Goal: Task Accomplishment & Management: Complete application form

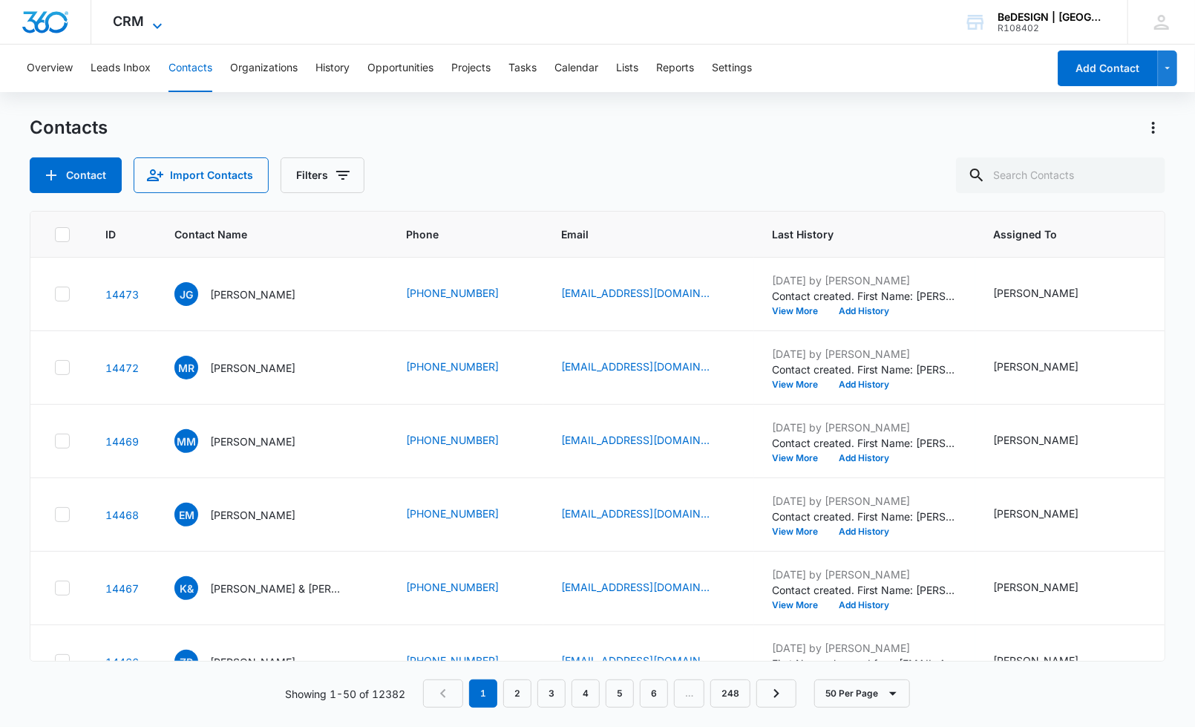
click at [154, 17] on icon at bounding box center [157, 26] width 18 height 18
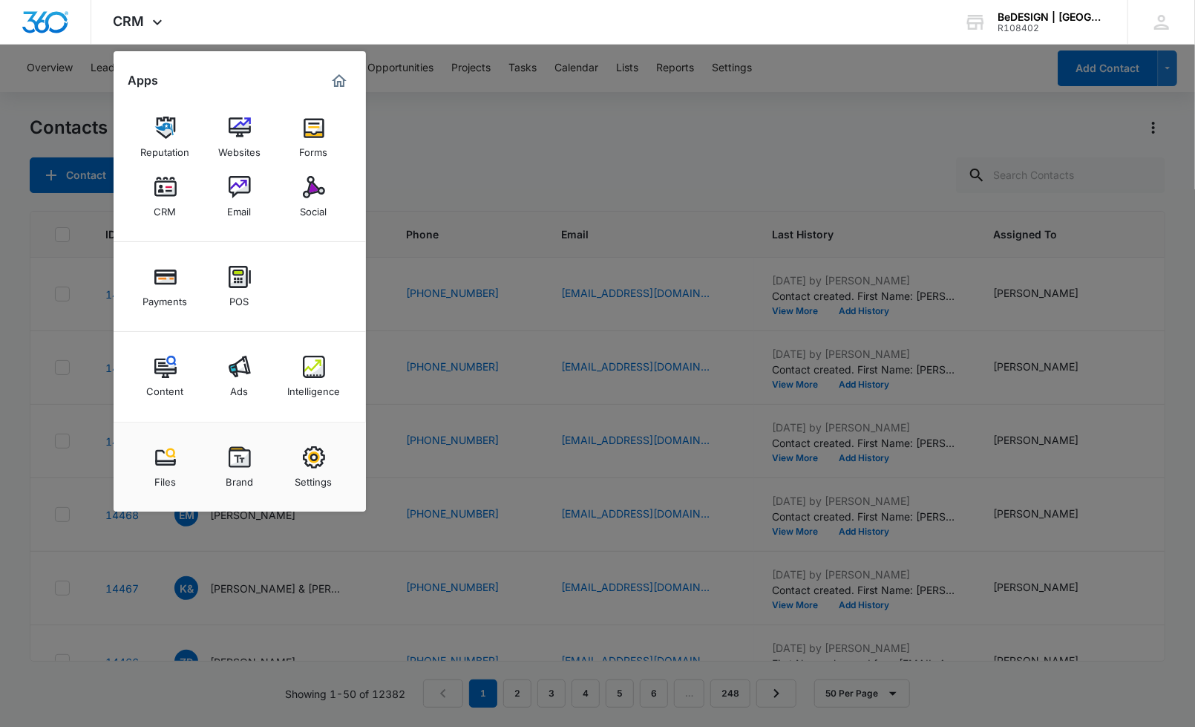
drag, startPoint x: 171, startPoint y: 189, endPoint x: 160, endPoint y: 123, distance: 66.3
click at [171, 189] on img at bounding box center [165, 187] width 22 height 22
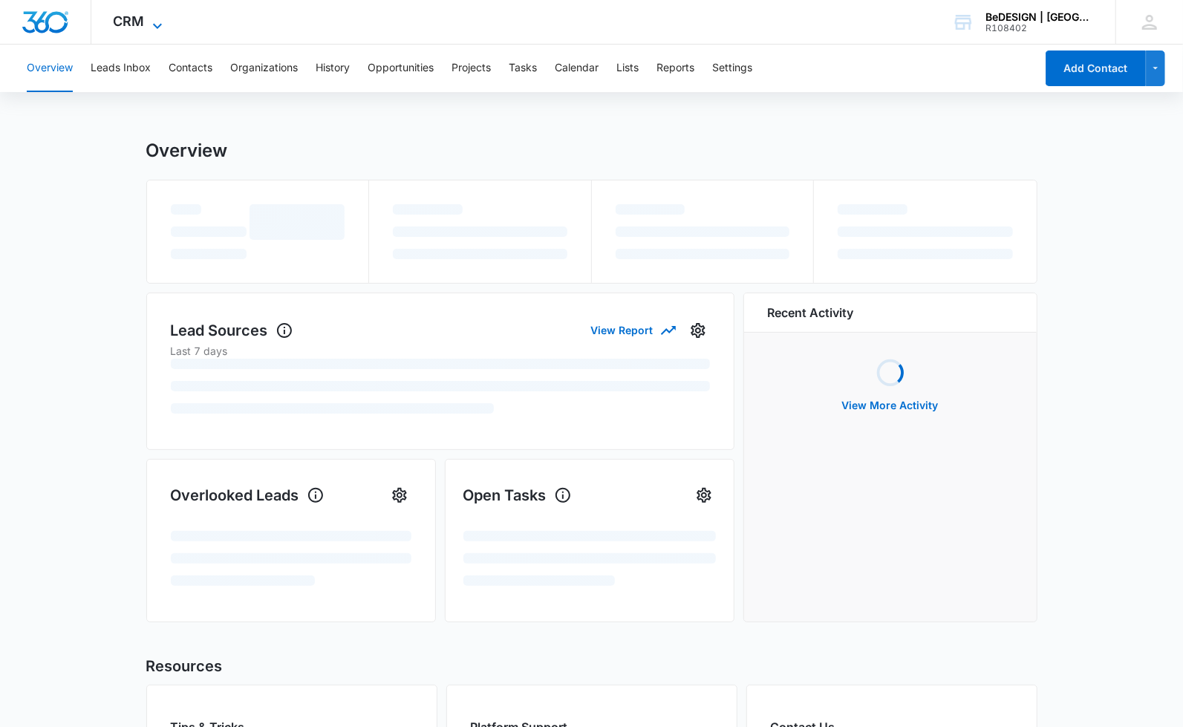
click at [137, 21] on span "CRM" at bounding box center [129, 21] width 31 height 16
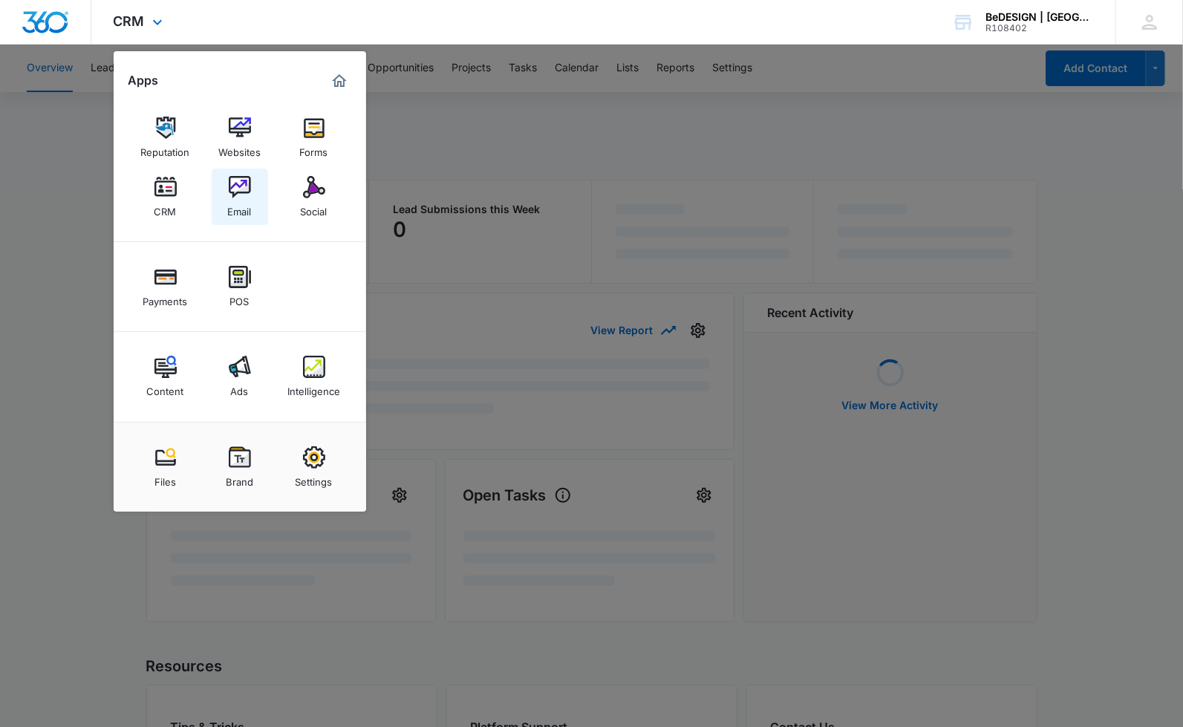
click at [254, 193] on link "Email" at bounding box center [240, 197] width 56 height 56
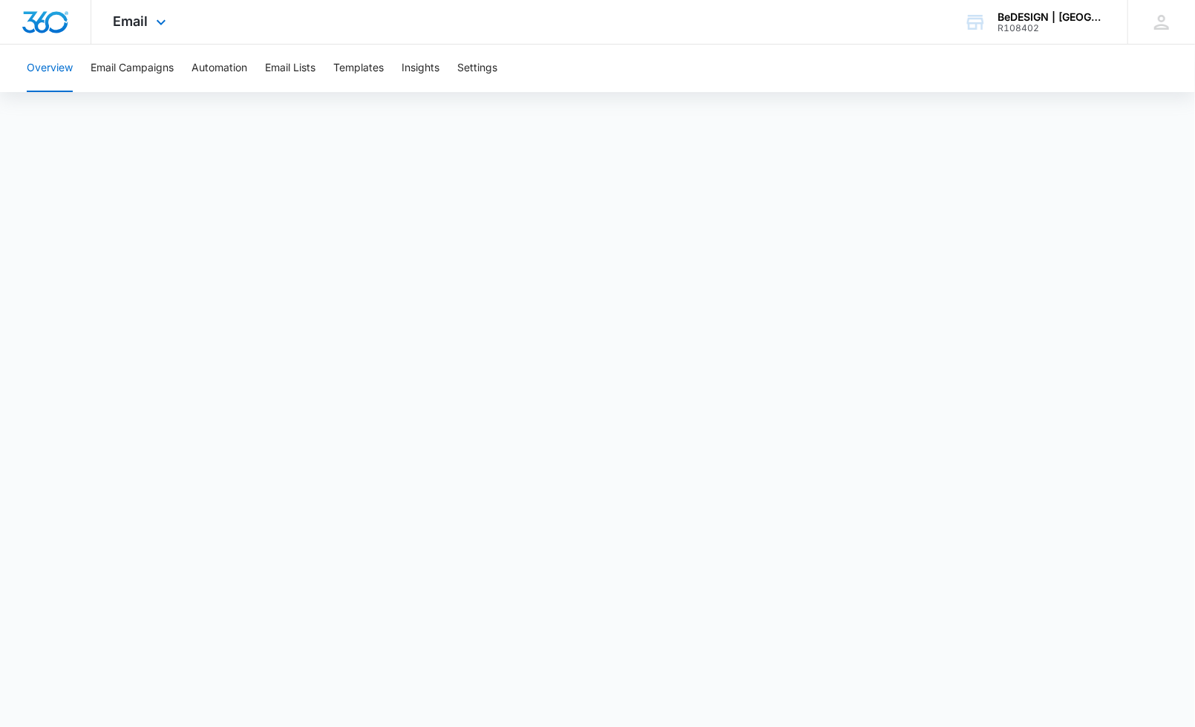
click at [261, 40] on div "Email Apps Reputation Websites Forms CRM Email Social Payments POS Content Ads …" at bounding box center [597, 22] width 1195 height 45
click at [129, 19] on span "Email" at bounding box center [131, 21] width 35 height 16
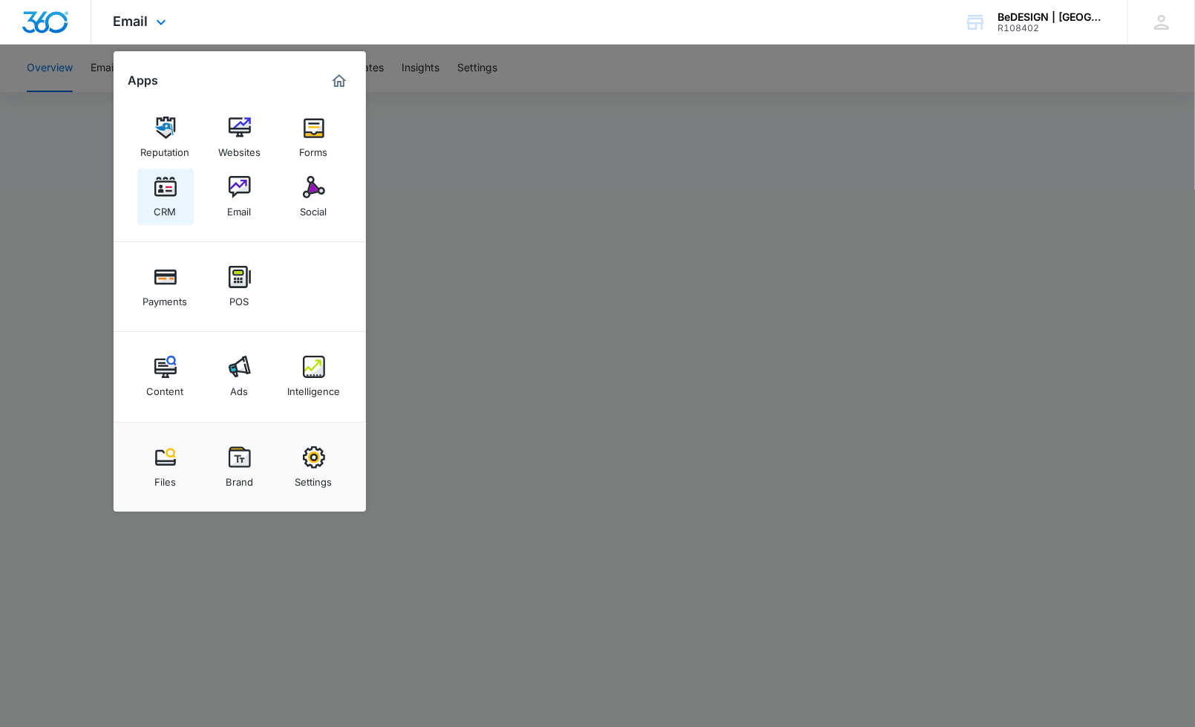
click at [169, 193] on img at bounding box center [165, 187] width 22 height 22
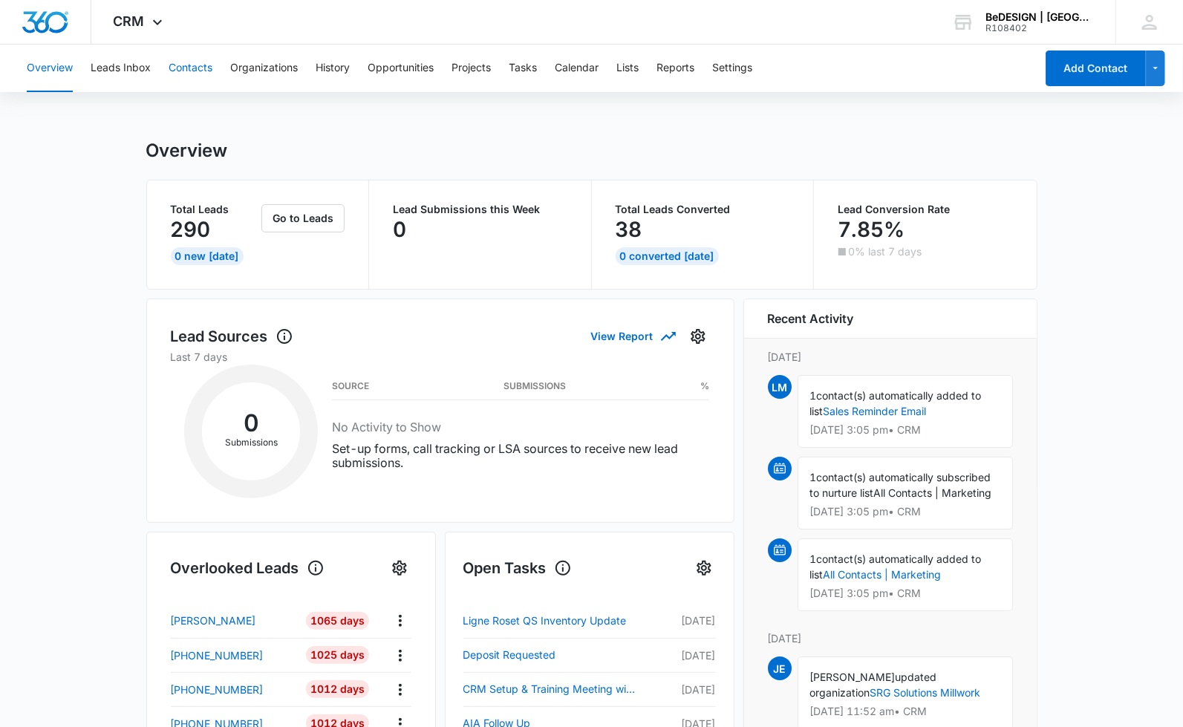
click at [200, 59] on button "Contacts" at bounding box center [191, 69] width 44 height 48
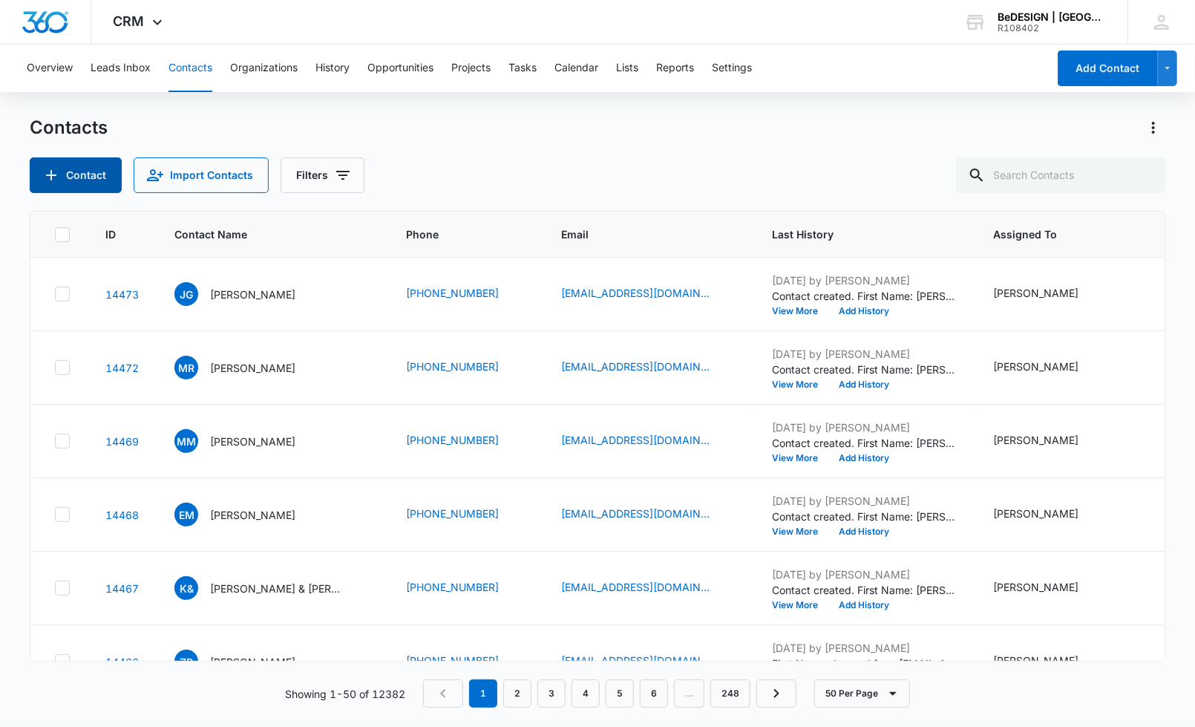
click at [62, 171] on button "Contact" at bounding box center [76, 175] width 92 height 36
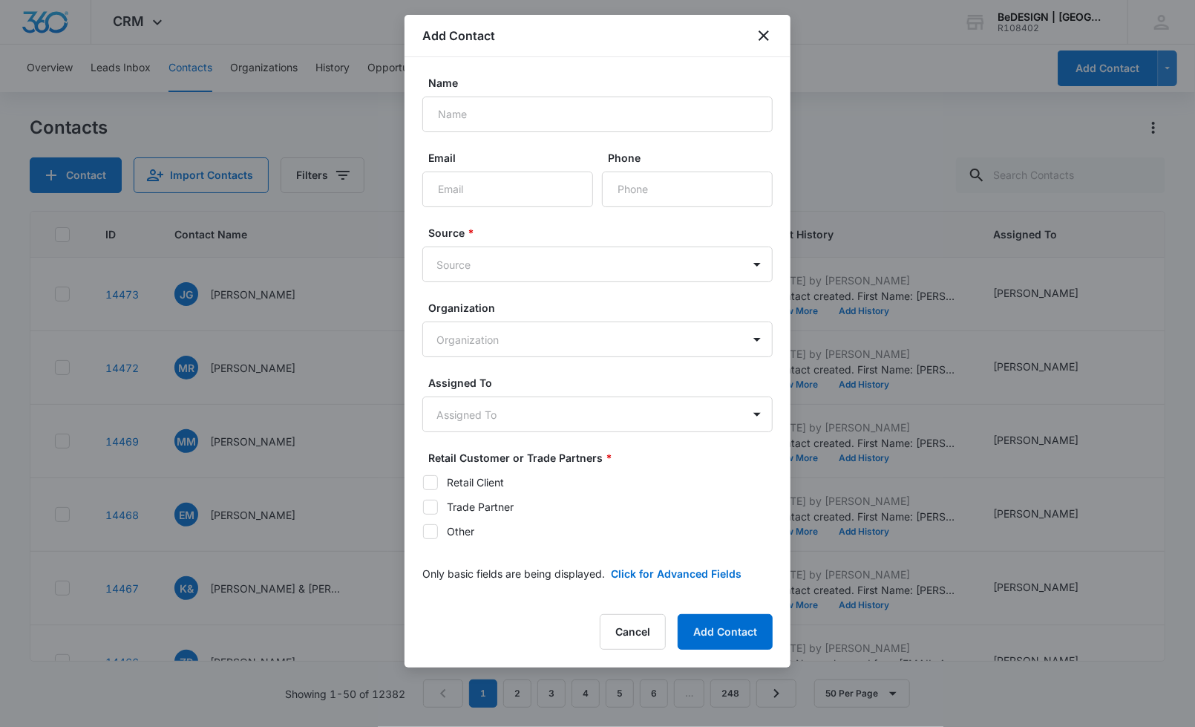
click at [591, 85] on label "Name" at bounding box center [603, 83] width 350 height 16
click at [591, 97] on input "Name" at bounding box center [597, 115] width 350 height 36
drag, startPoint x: 573, startPoint y: 122, endPoint x: 586, endPoint y: 99, distance: 26.2
click at [583, 108] on input "Name" at bounding box center [597, 115] width 350 height 36
type input "[PERSON_NAME]"
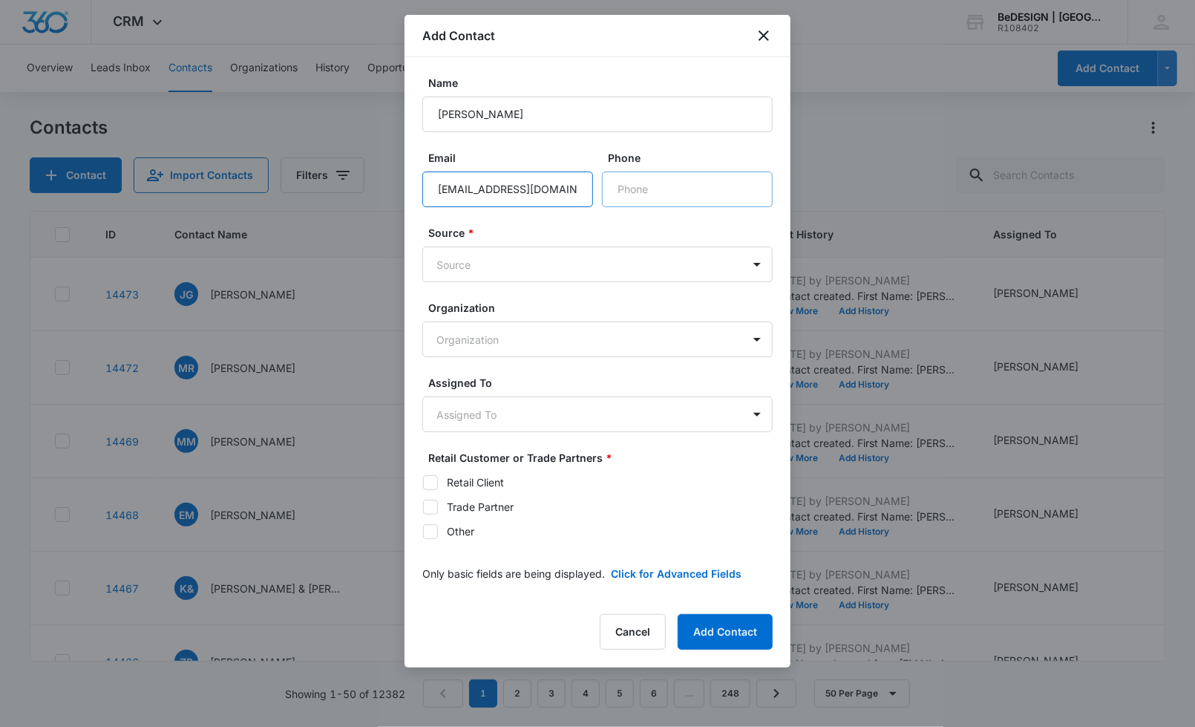
type input "[EMAIL_ADDRESS][DOMAIN_NAME]"
click at [706, 180] on input "Phone" at bounding box center [687, 189] width 171 height 36
type input "[PHONE_NUMBER]"
click at [592, 261] on body "CRM Apps Reputation Websites Forms CRM Email Social Payments POS Content Ads In…" at bounding box center [597, 363] width 1195 height 727
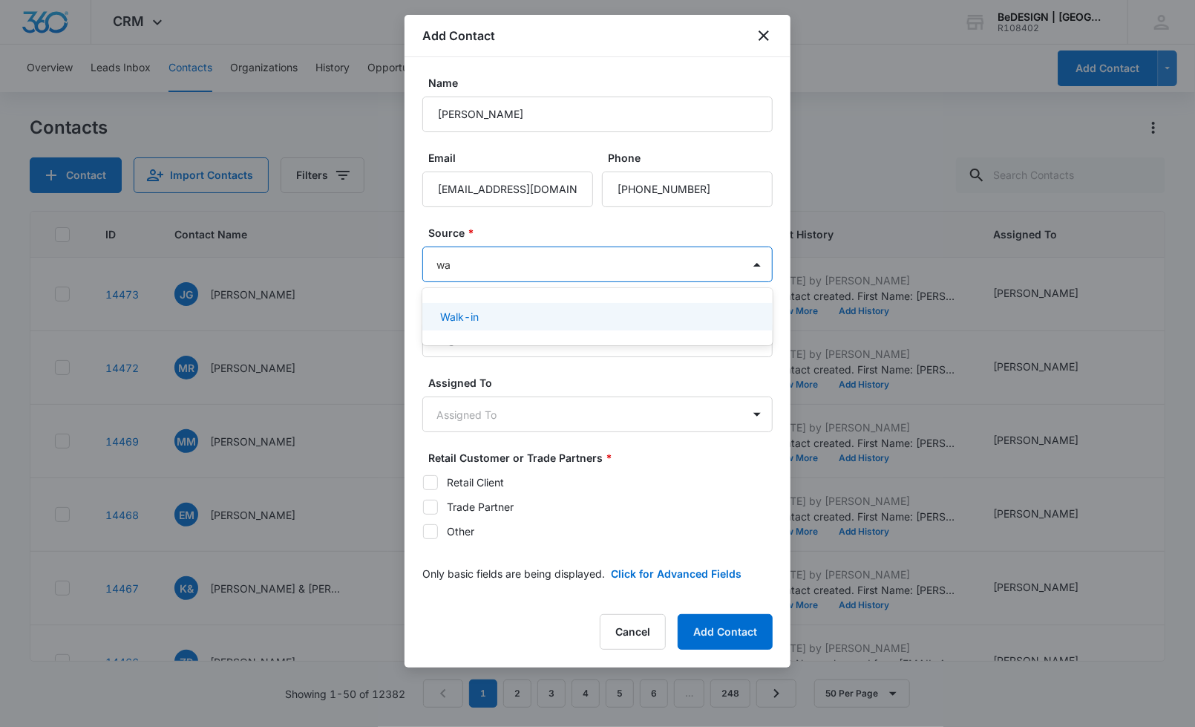
type input "wal"
click at [526, 307] on div "Walk-in" at bounding box center [597, 316] width 350 height 27
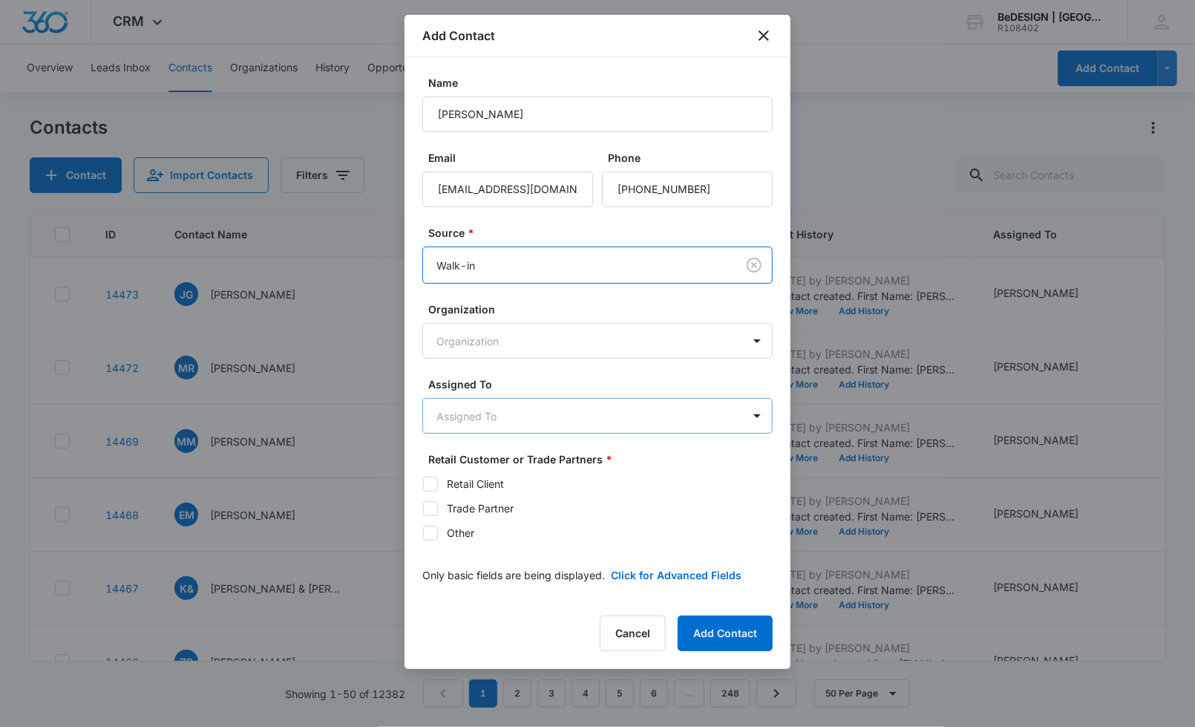
click at [526, 411] on body "CRM Apps Reputation Websites Forms CRM Email Social Payments POS Content Ads In…" at bounding box center [597, 363] width 1195 height 727
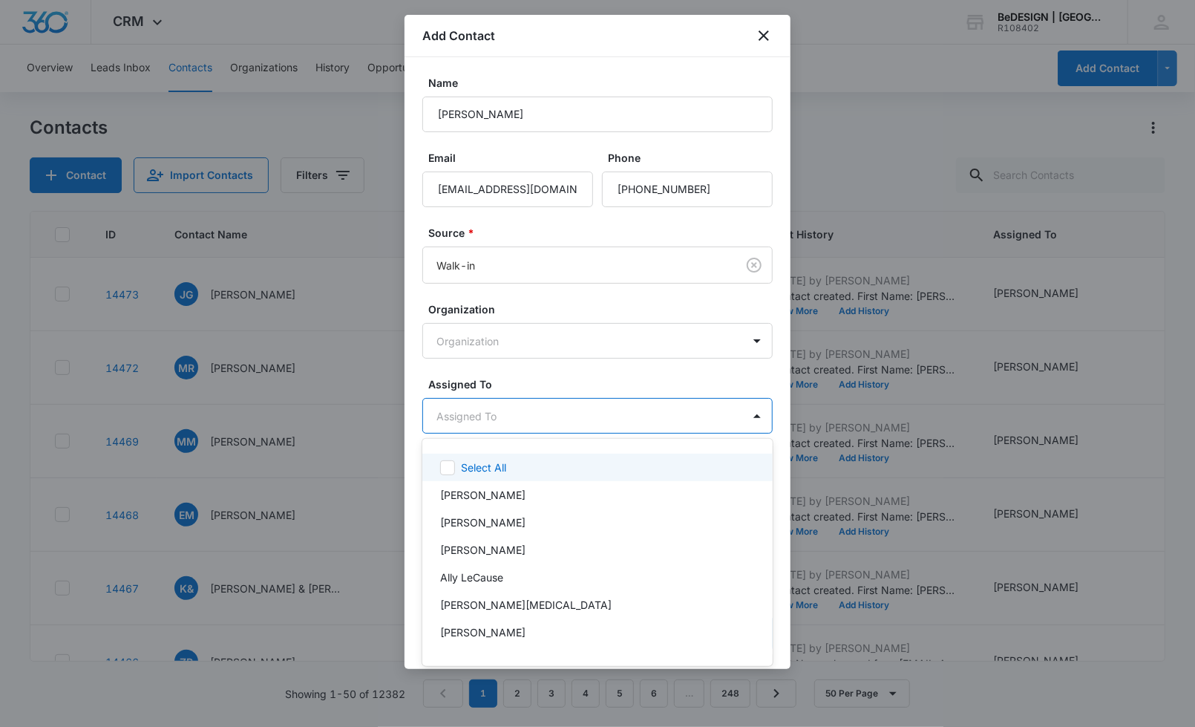
click at [495, 513] on div "[PERSON_NAME]" at bounding box center [597, 522] width 350 height 27
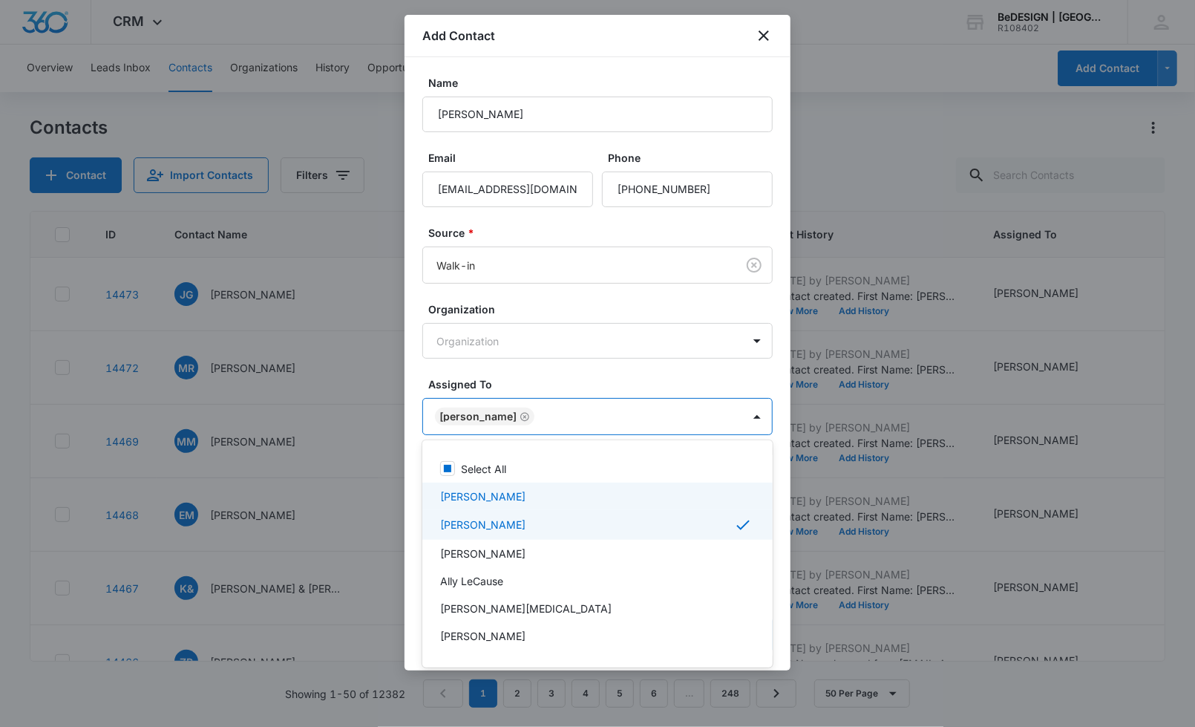
click at [511, 485] on div "[PERSON_NAME]" at bounding box center [597, 496] width 350 height 27
click at [494, 526] on p "[PERSON_NAME]" at bounding box center [482, 527] width 85 height 16
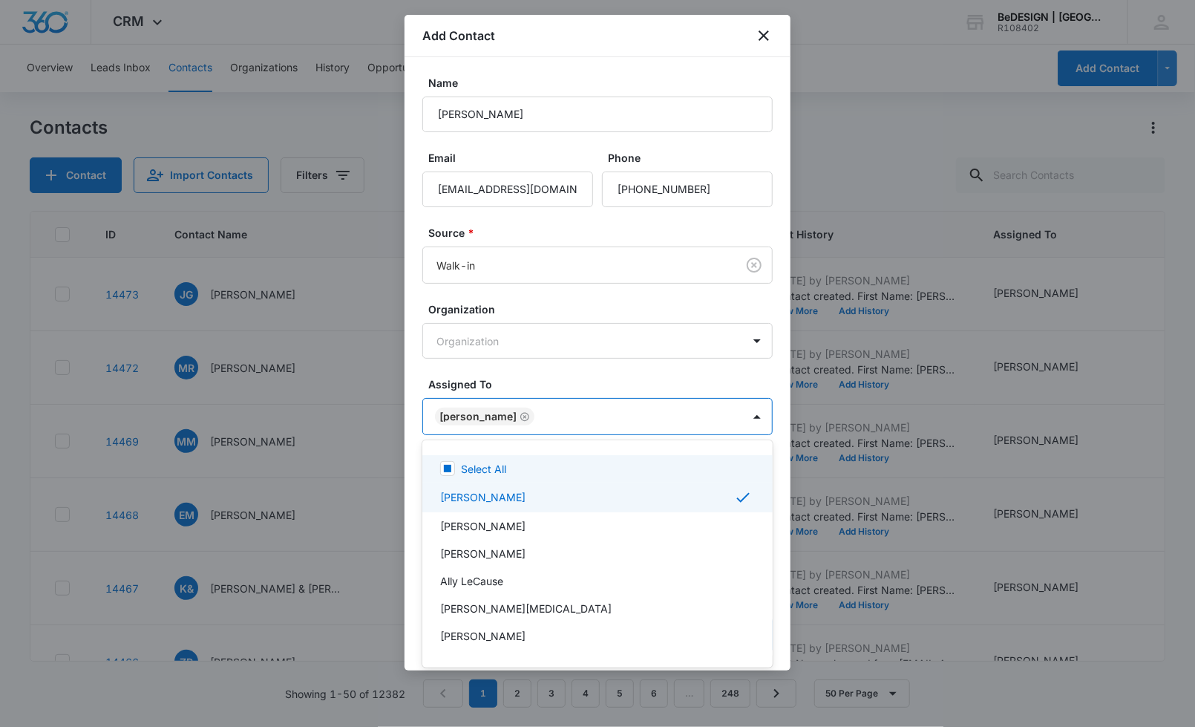
click at [624, 382] on div at bounding box center [597, 363] width 1195 height 727
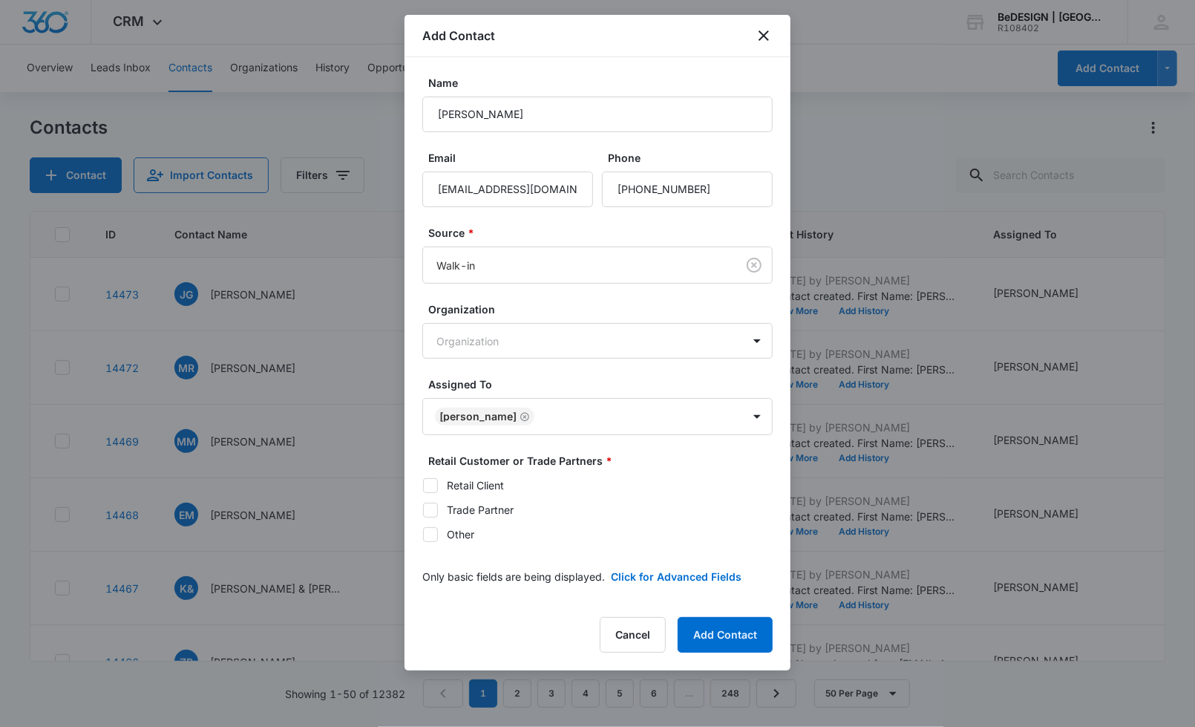
click at [454, 483] on div "Retail Client" at bounding box center [475, 485] width 57 height 16
click at [423, 485] on input "Retail Client" at bounding box center [422, 485] width 1 height 1
checkbox input "true"
click at [711, 629] on button "Add Contact" at bounding box center [725, 635] width 95 height 36
